Goal: Transaction & Acquisition: Subscribe to service/newsletter

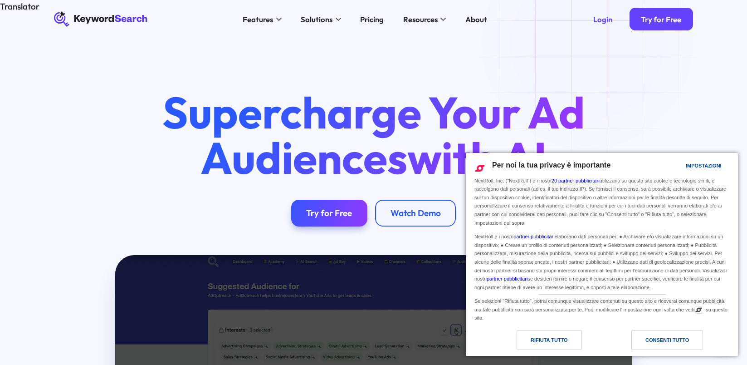
click at [539, 343] on div "Rifiuta tutto" at bounding box center [549, 340] width 37 height 10
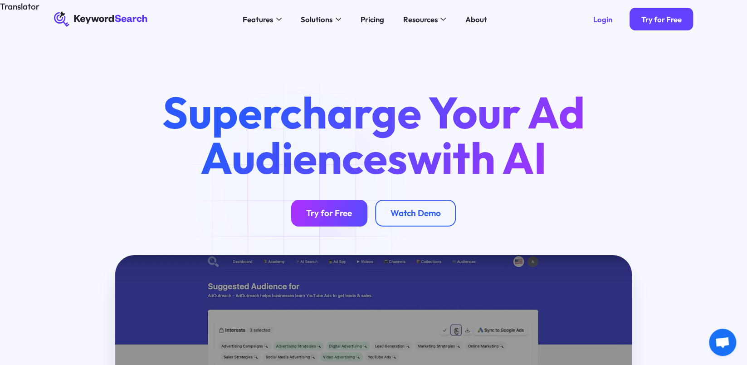
click at [303, 200] on link "Try for Free" at bounding box center [329, 213] width 76 height 27
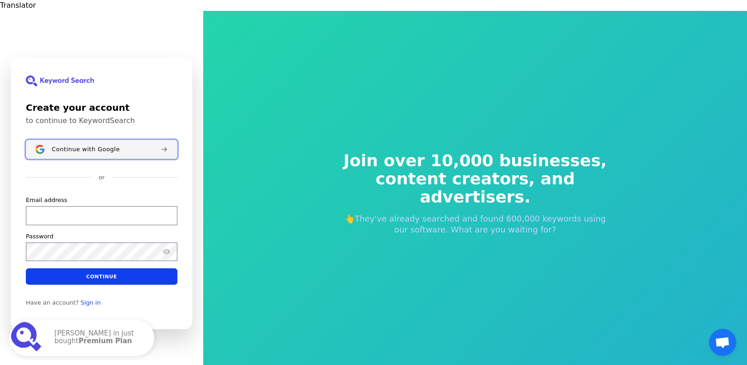
click at [49, 140] on button "Continue with Google" at bounding box center [101, 149] width 151 height 19
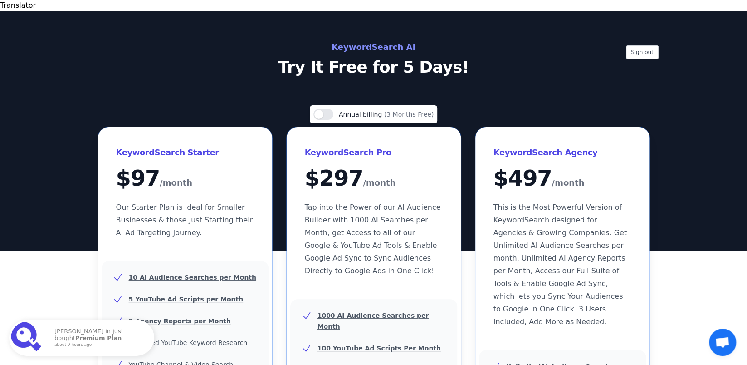
click at [395, 64] on p "Try It Free for 5 Days!" at bounding box center [374, 67] width 406 height 18
drag, startPoint x: 445, startPoint y: 58, endPoint x: 566, endPoint y: 58, distance: 121.1
click at [555, 58] on p "Try It Free for 5 Days!" at bounding box center [374, 67] width 406 height 18
click at [403, 71] on div "Sign out KeywordSearch AI Try It Free for 5 Days!" at bounding box center [373, 130] width 747 height 239
click at [385, 60] on p "Try It Free for 5 Days!" at bounding box center [374, 67] width 406 height 18
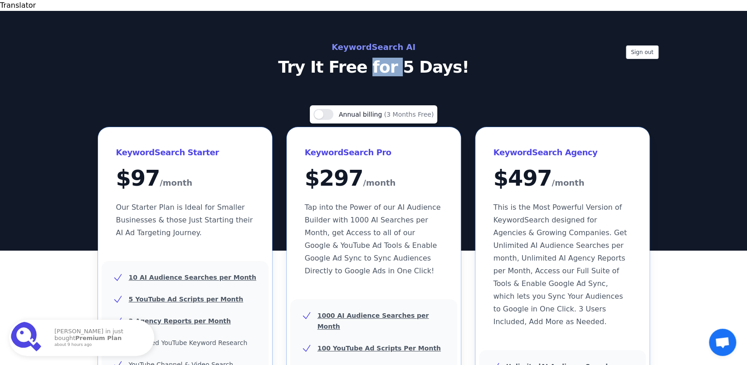
click at [385, 59] on p "Try It Free for 5 Days!" at bounding box center [374, 67] width 406 height 18
click at [385, 58] on p "Try It Free for 5 Days!" at bounding box center [374, 67] width 406 height 18
click at [257, 58] on p "Try It Free for 5 Days!" at bounding box center [374, 67] width 406 height 18
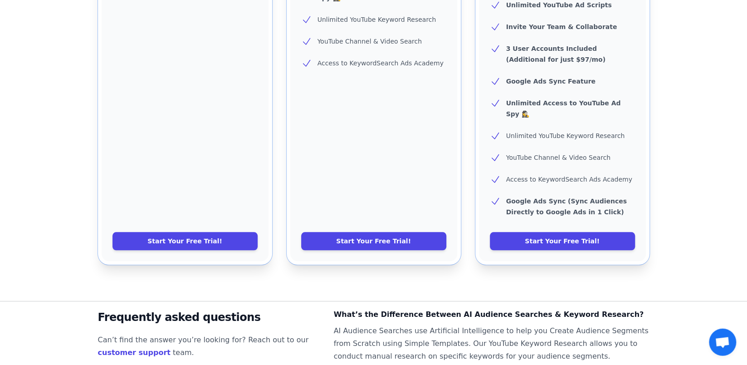
scroll to position [495, 0]
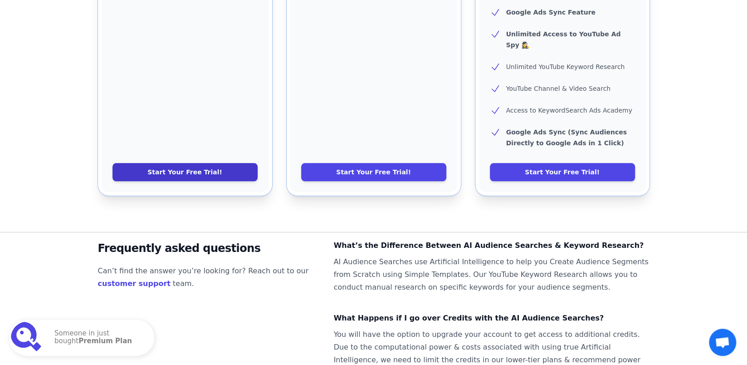
click at [246, 163] on link "Start Your Free Trial!" at bounding box center [184, 172] width 145 height 18
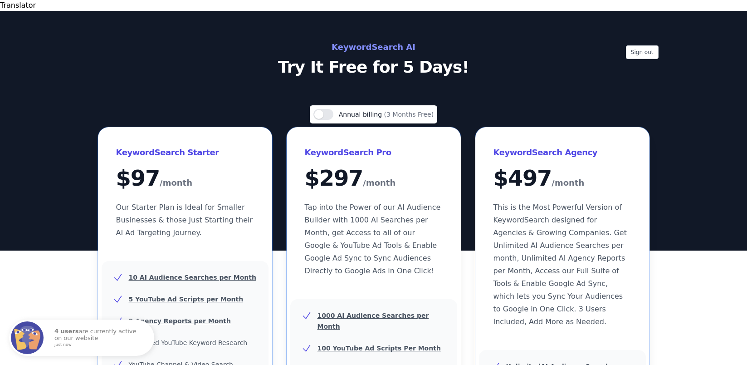
scroll to position [99, 0]
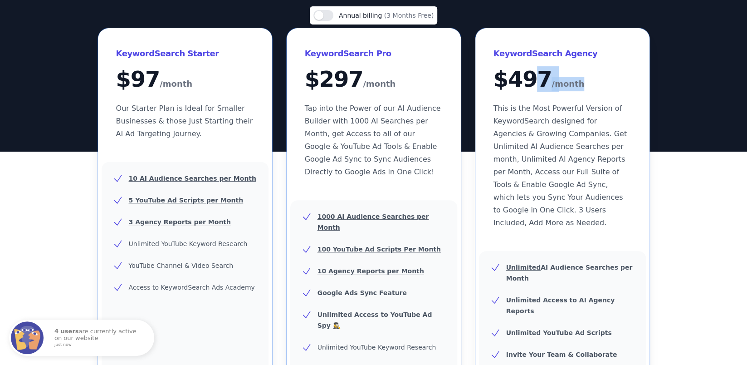
drag, startPoint x: 533, startPoint y: 82, endPoint x: 580, endPoint y: 83, distance: 46.7
click at [580, 83] on div "KeywordSearch Agency $ 497 /month This is the Most Powerful Version of KeywordS…" at bounding box center [562, 137] width 174 height 219
click at [580, 84] on div "KeywordSearch Agency $ 497 /month This is the Most Powerful Version of KeywordS…" at bounding box center [562, 137] width 174 height 219
